Goal: Transaction & Acquisition: Purchase product/service

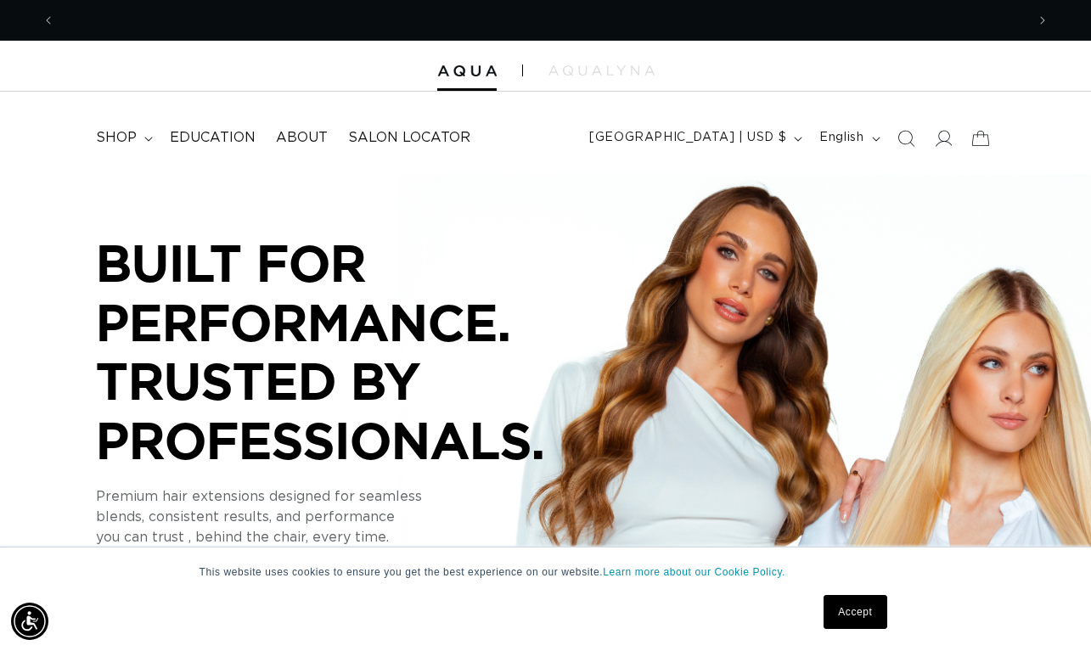
click at [860, 615] on link "Accept" at bounding box center [855, 612] width 63 height 34
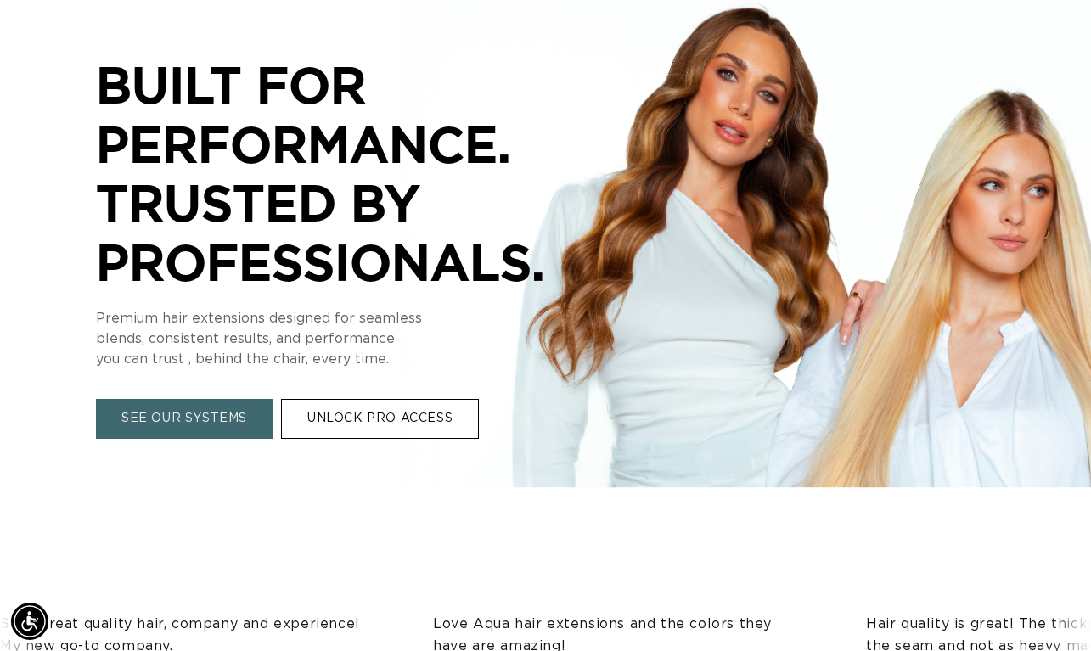
scroll to position [188, 0]
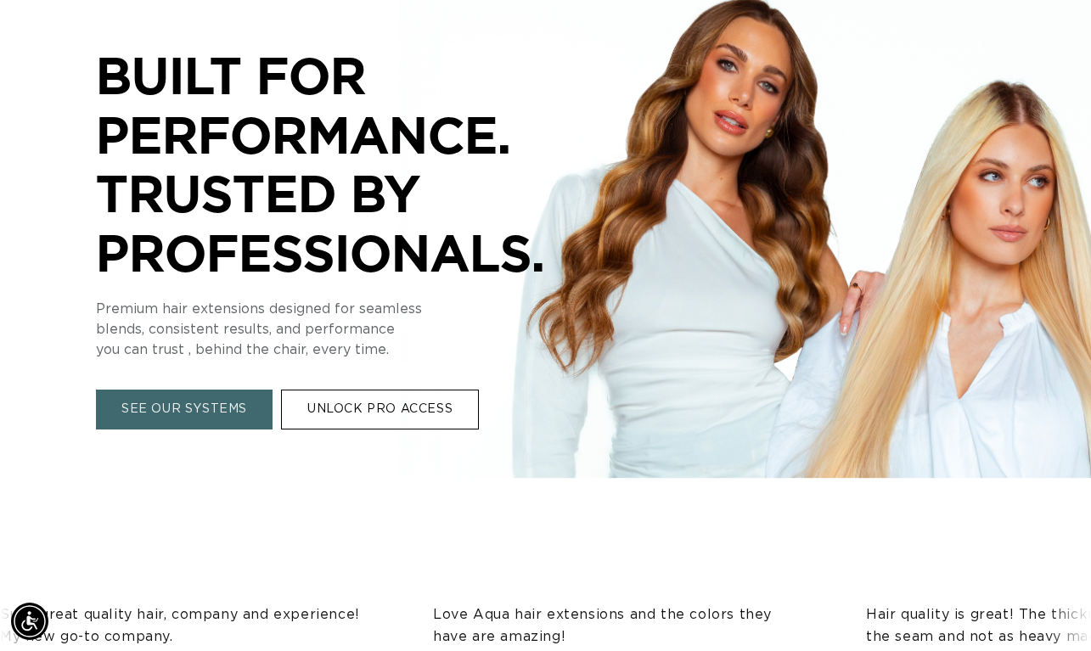
click at [228, 408] on link "SEE OUR SYSTEMS" at bounding box center [184, 410] width 177 height 40
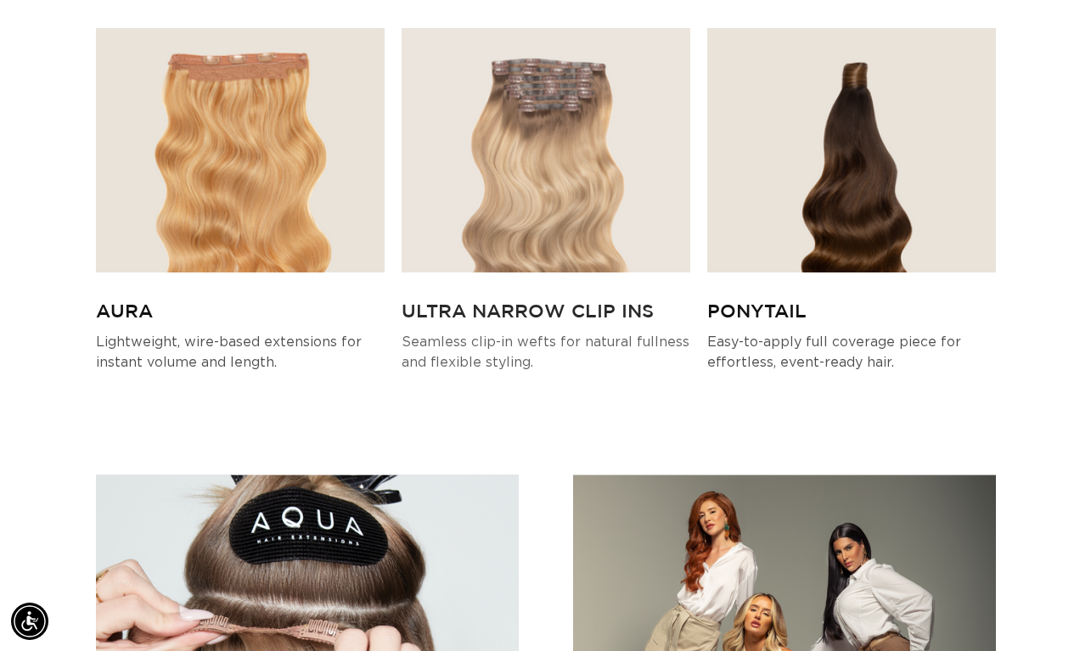
scroll to position [4404, 0]
click at [505, 141] on img at bounding box center [546, 151] width 289 height 245
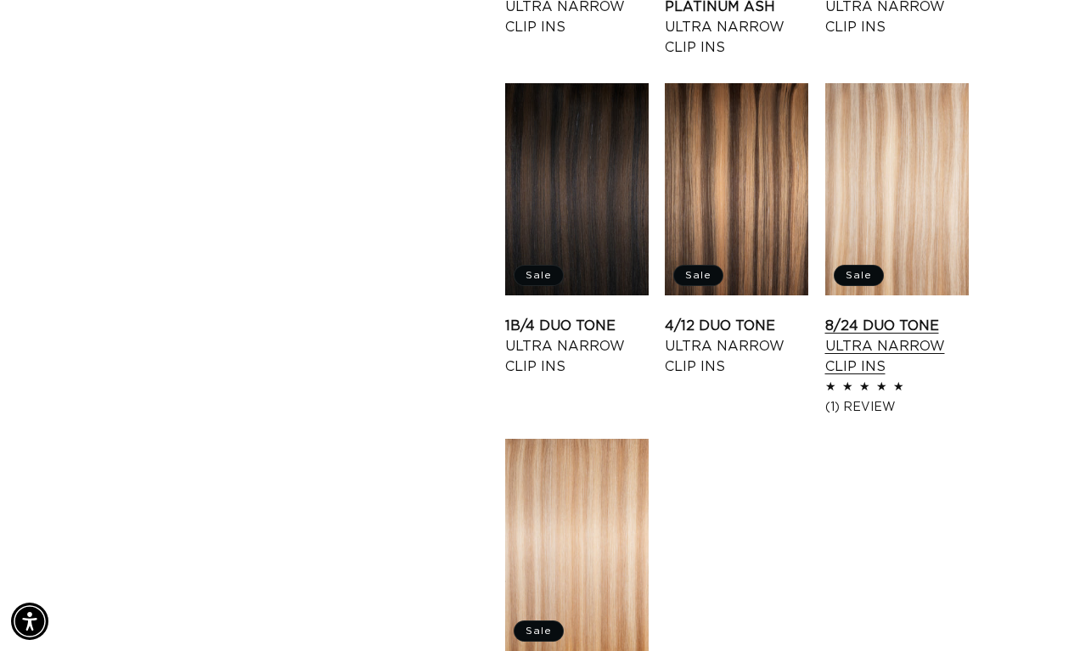
scroll to position [0, 970]
click at [888, 316] on link "8/24 Duo Tone Ultra Narrow Clip Ins" at bounding box center [896, 346] width 143 height 61
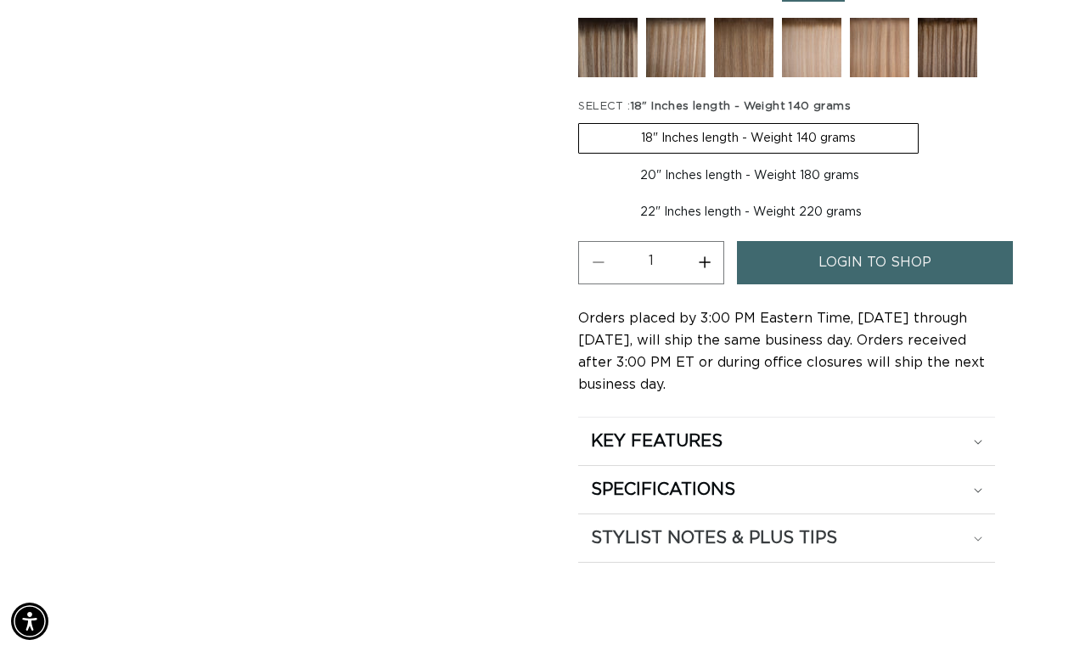
scroll to position [822, 0]
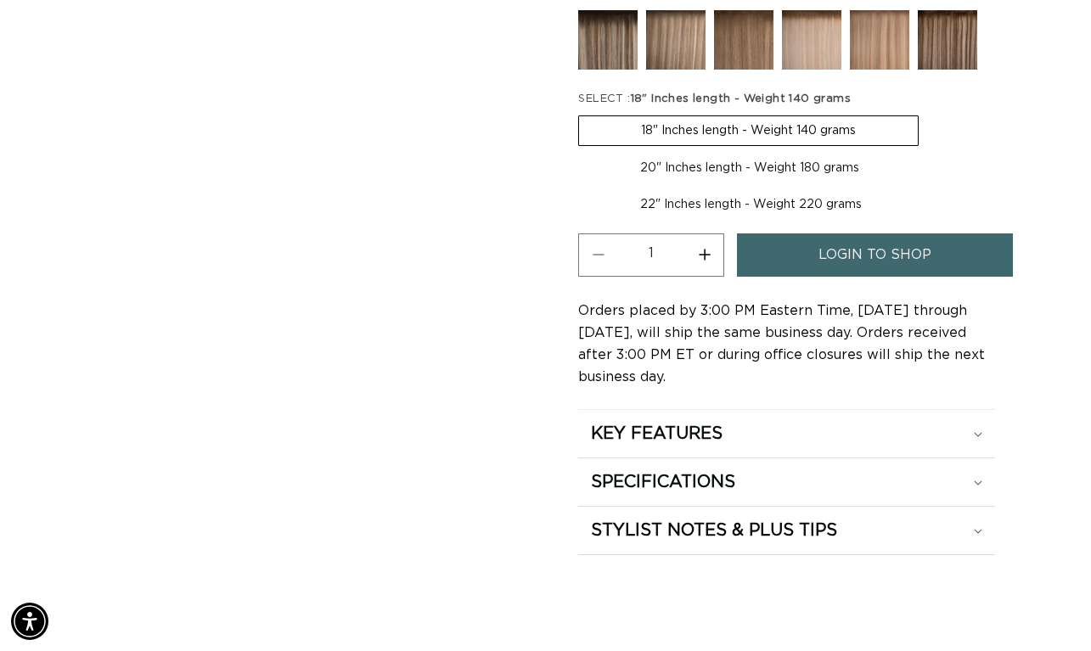
click at [802, 133] on label "18" Inches length - Weight 140 grams Variant sold out or unavailable" at bounding box center [748, 130] width 340 height 31
click at [583, 113] on input "18" Inches length - Weight 140 grams Variant sold out or unavailable" at bounding box center [582, 112] width 1 height 1
click at [857, 254] on span "login to shop" at bounding box center [874, 254] width 113 height 43
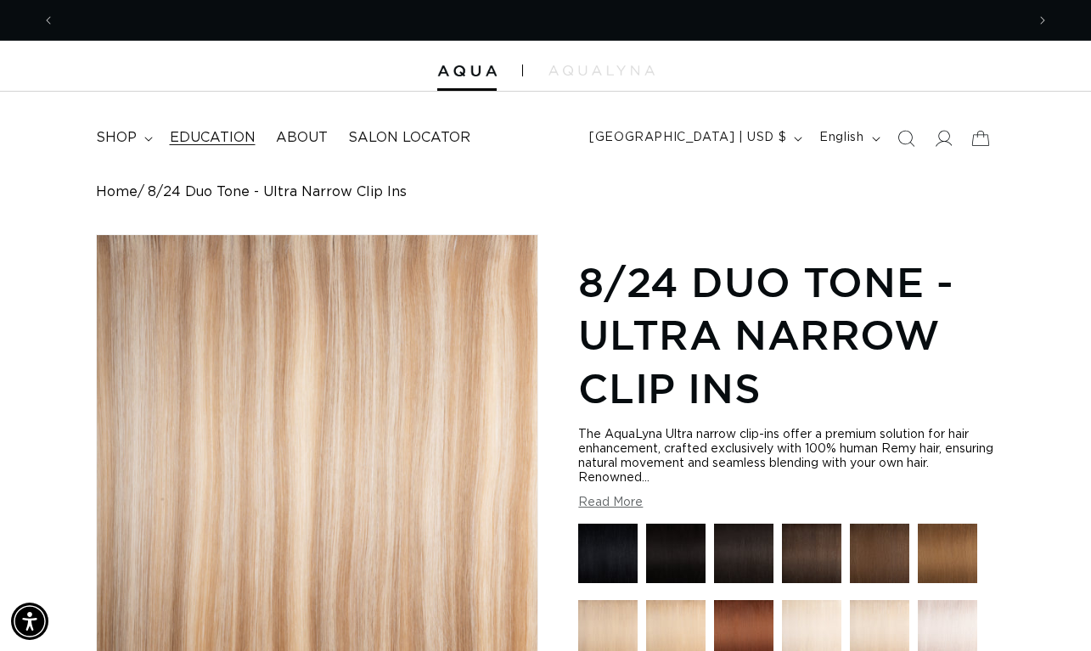
scroll to position [0, 970]
click at [604, 70] on img at bounding box center [601, 70] width 106 height 10
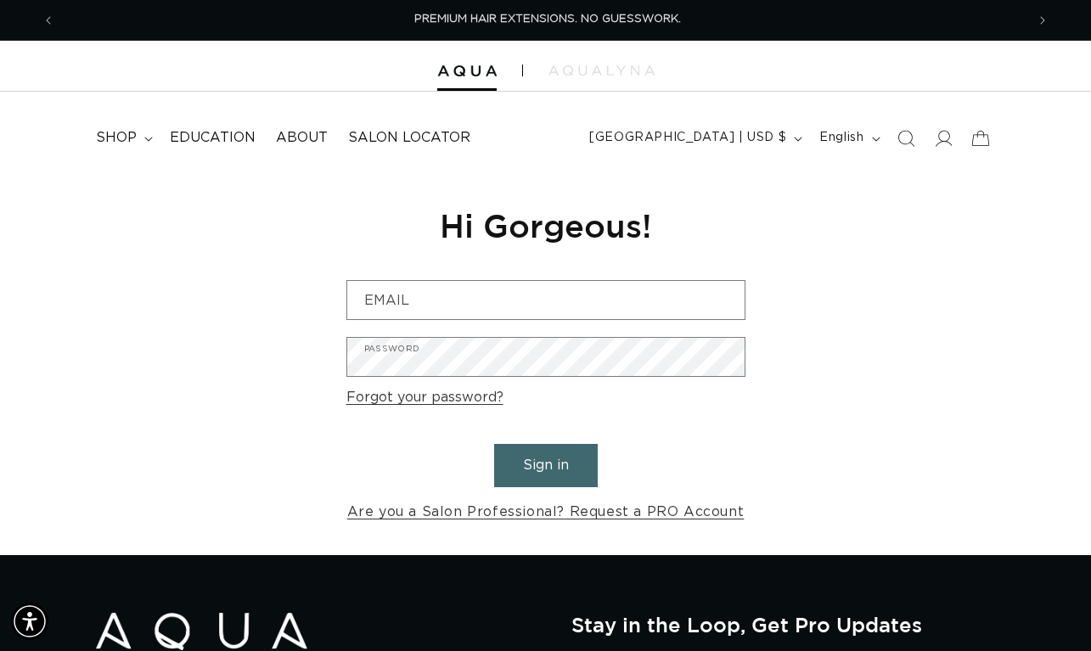
scroll to position [0, 970]
